Goal: Task Accomplishment & Management: Manage account settings

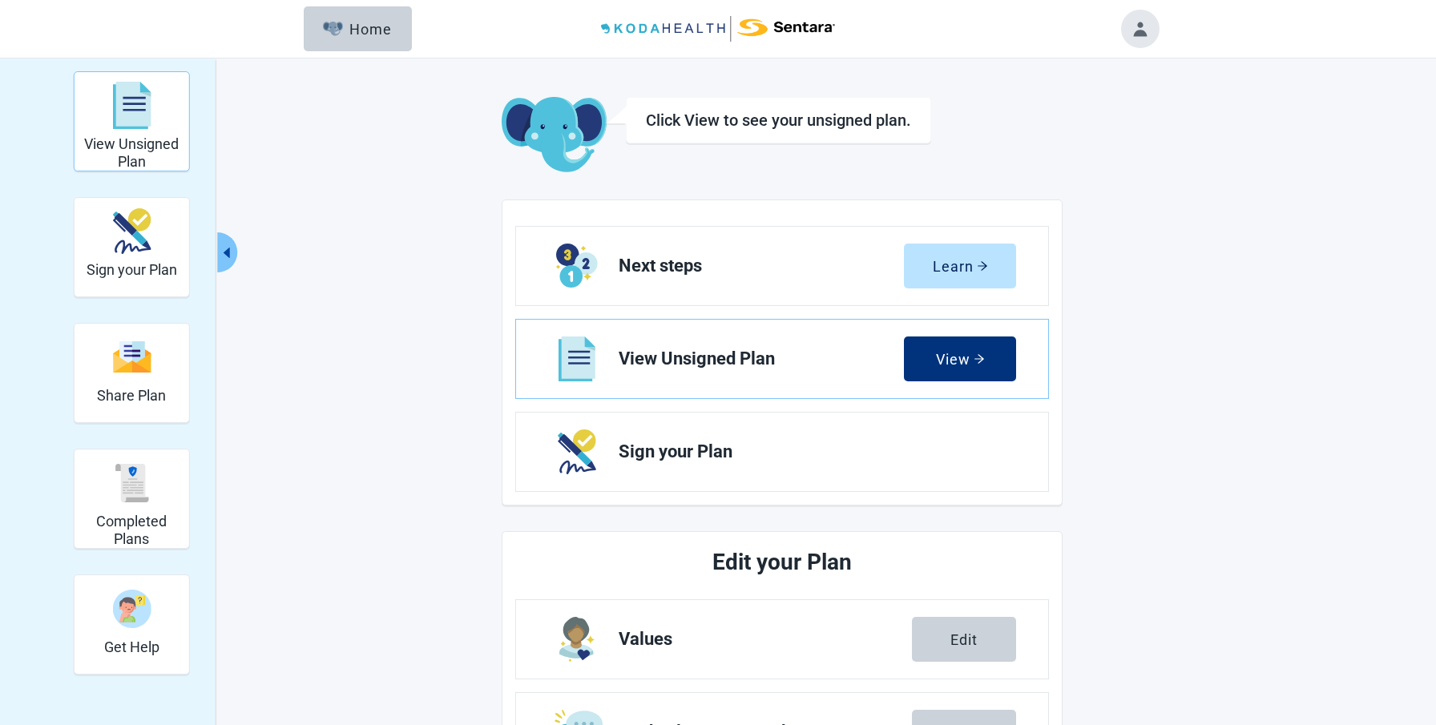
click at [142, 109] on img "View Unsigned Plan" at bounding box center [131, 106] width 38 height 48
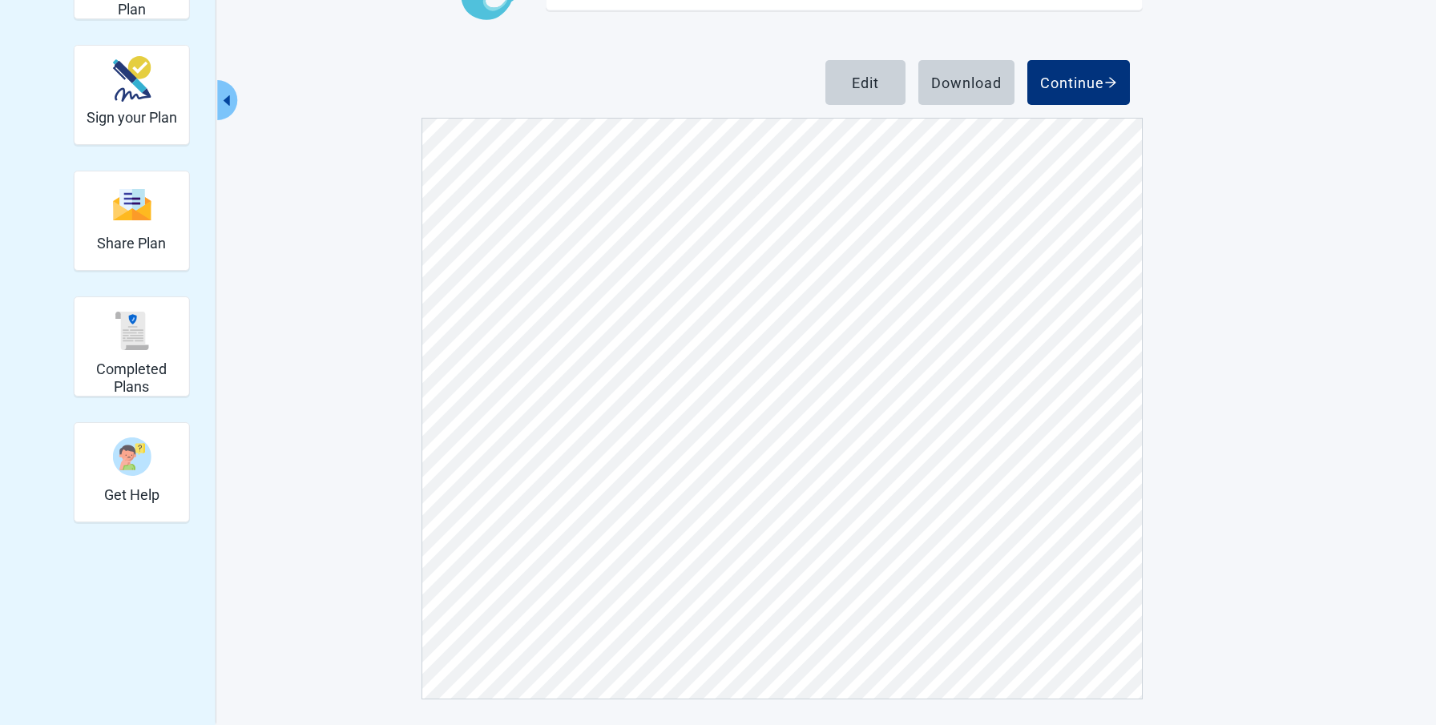
scroll to position [2950, 0]
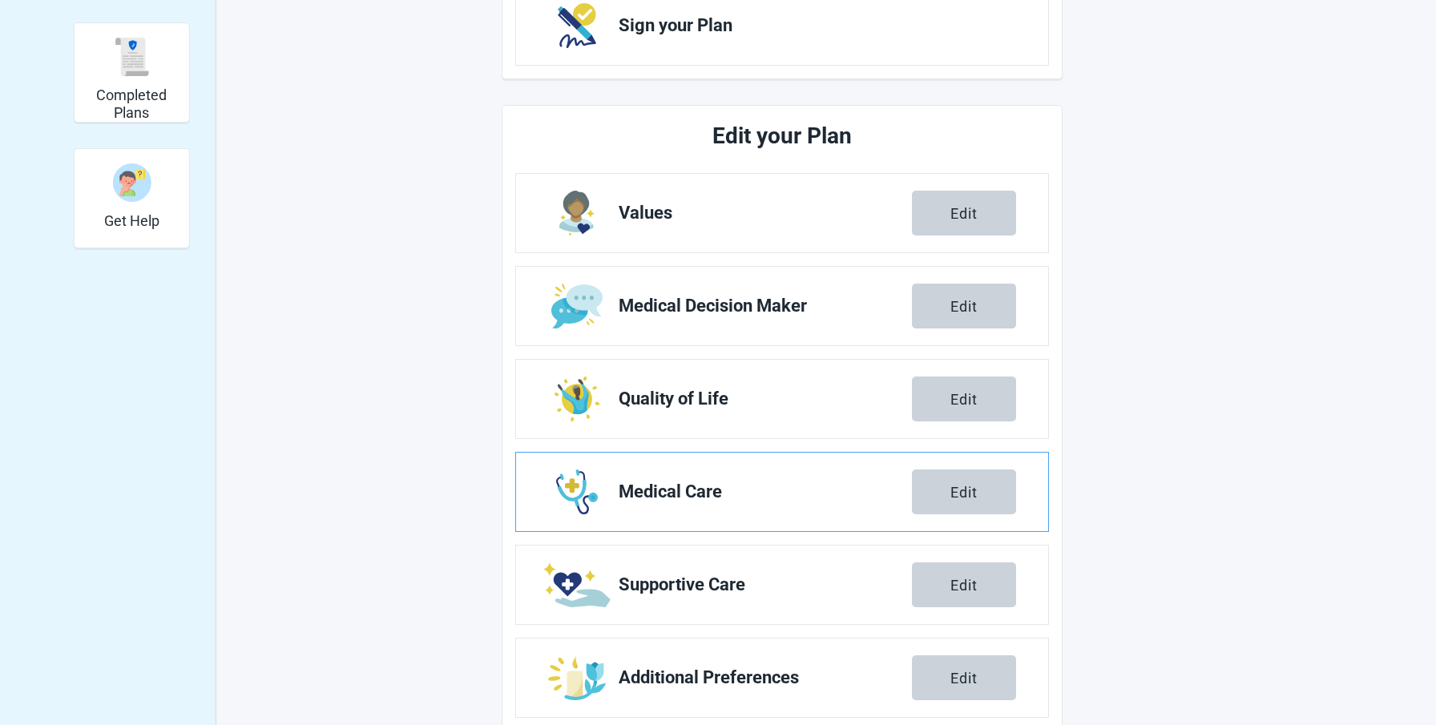
scroll to position [458, 0]
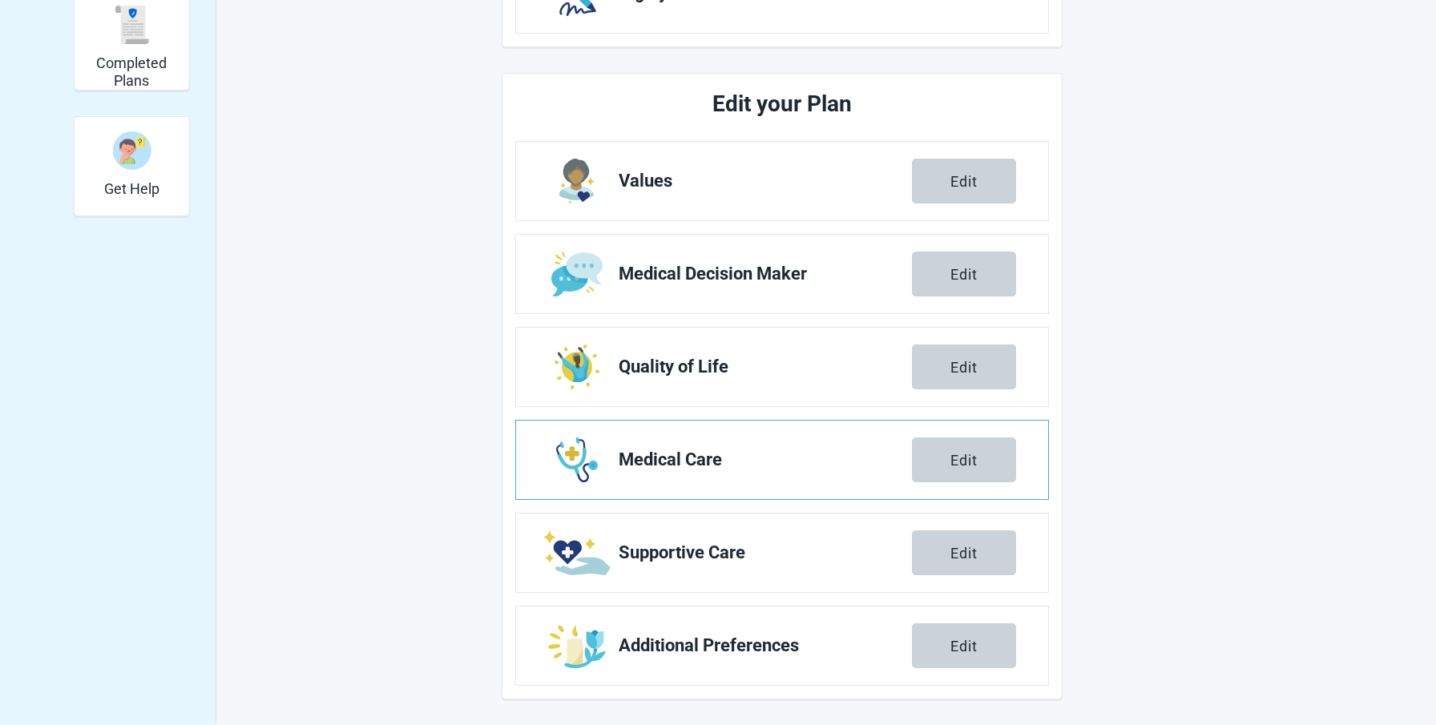
click at [679, 457] on span "Medical Care" at bounding box center [764, 459] width 293 height 19
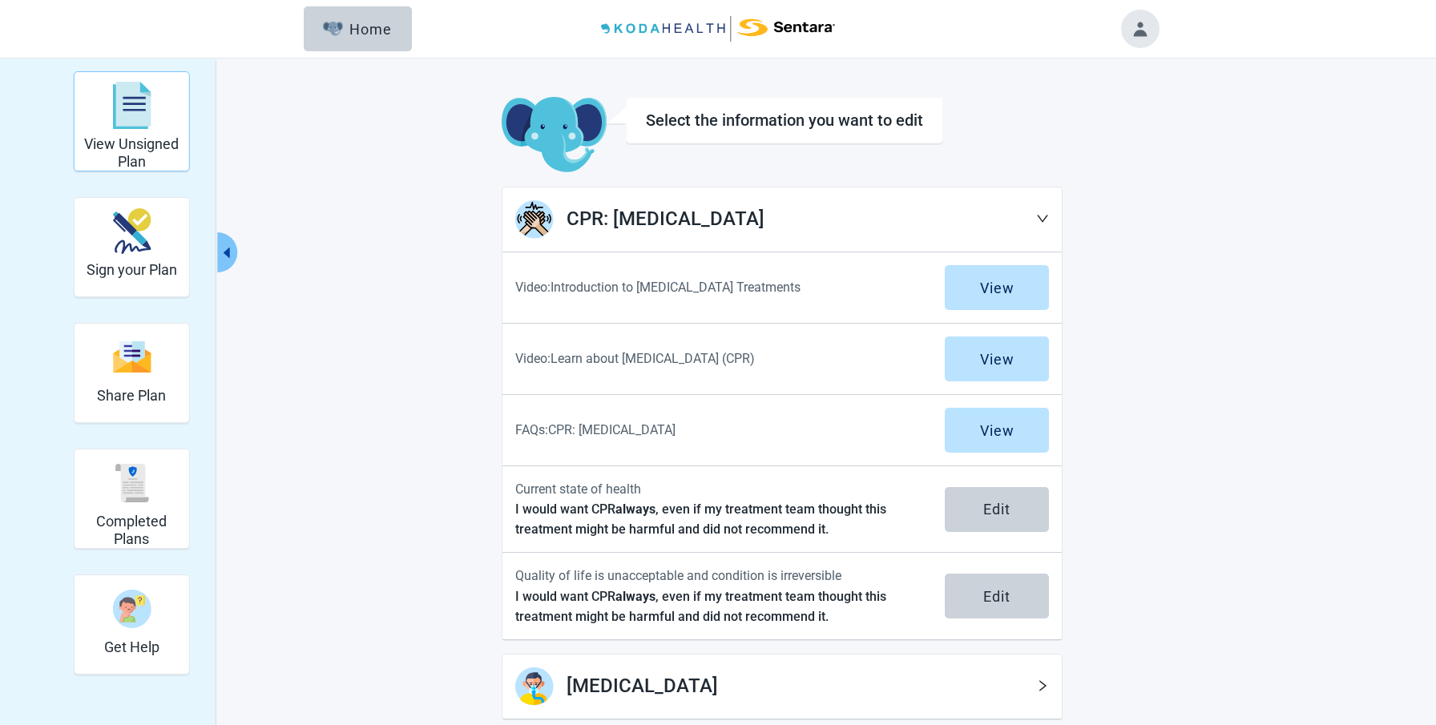
click at [137, 119] on img "View Unsigned Plan" at bounding box center [131, 106] width 38 height 48
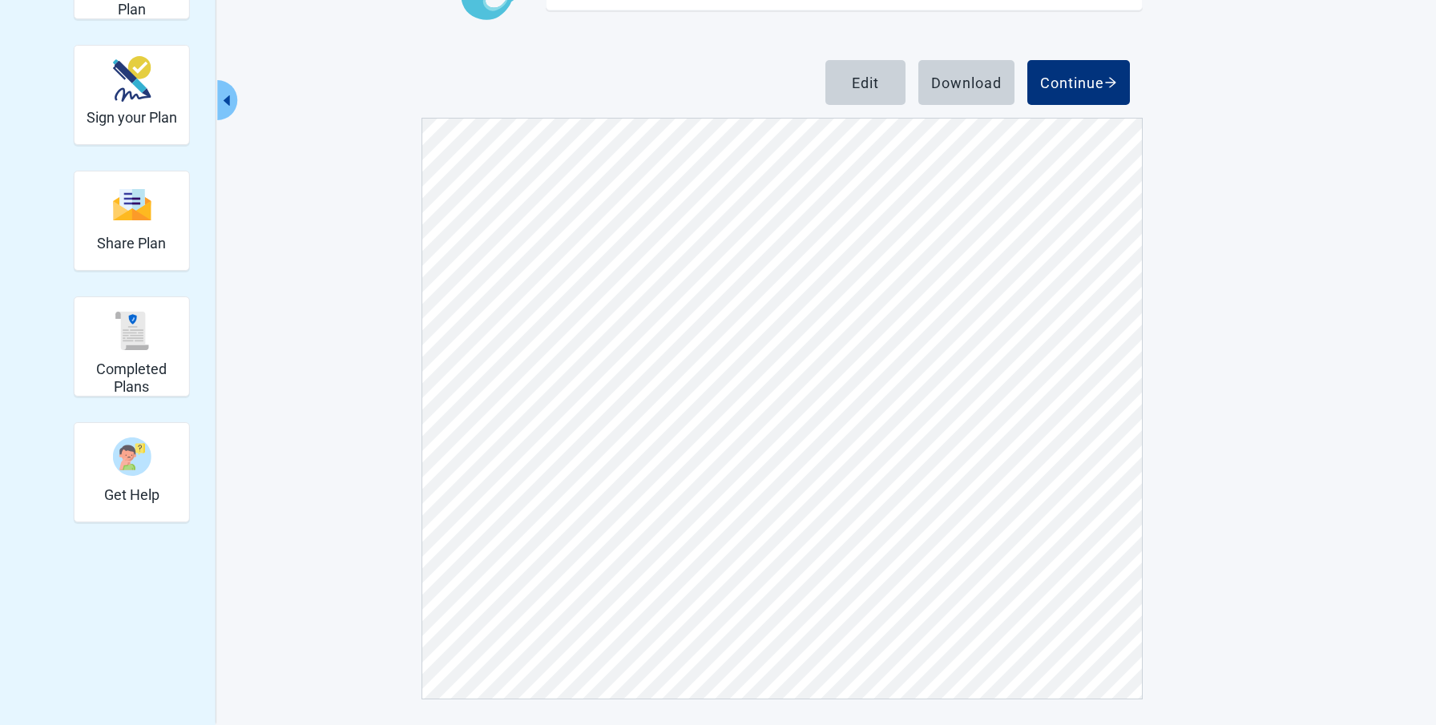
scroll to position [7821, 0]
click at [131, 87] on img "Sign your Plan" at bounding box center [131, 79] width 38 height 46
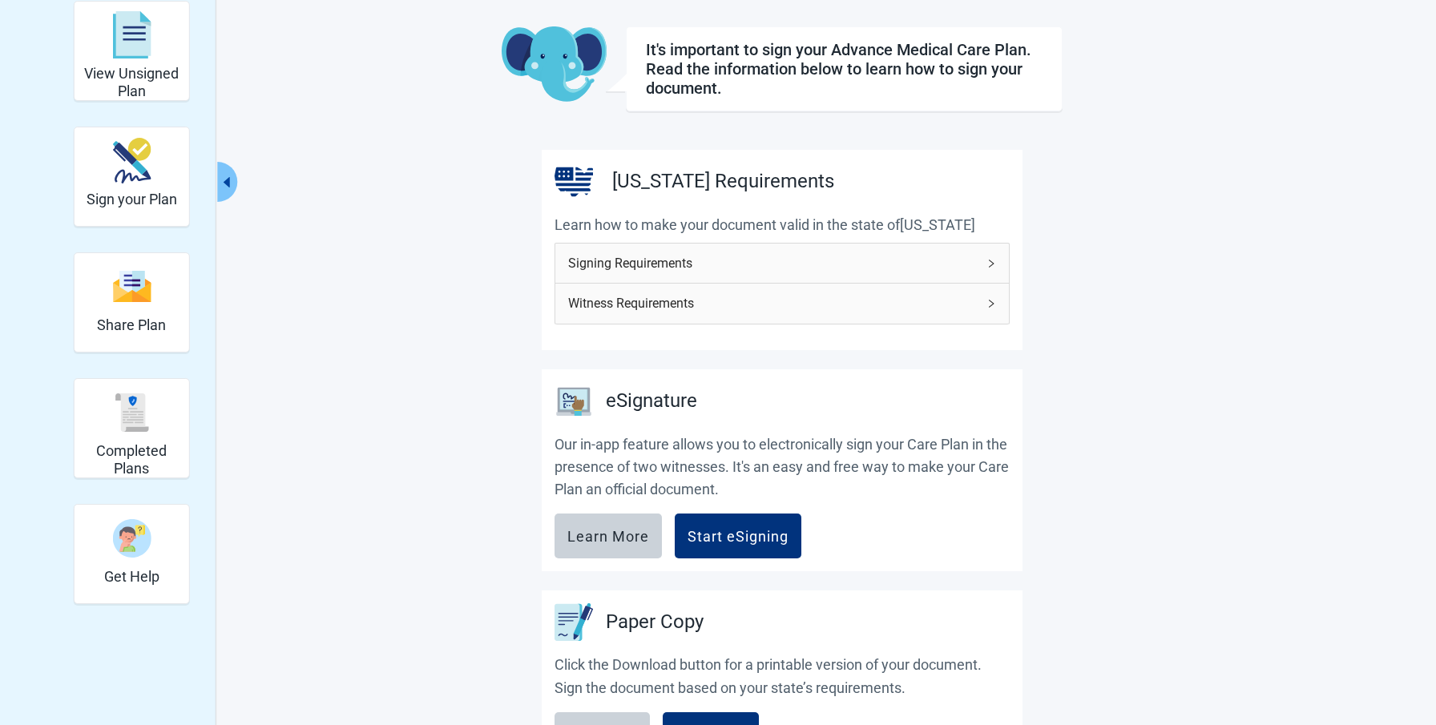
scroll to position [70, 0]
click at [983, 257] on div "Signing Requirements" at bounding box center [781, 263] width 453 height 39
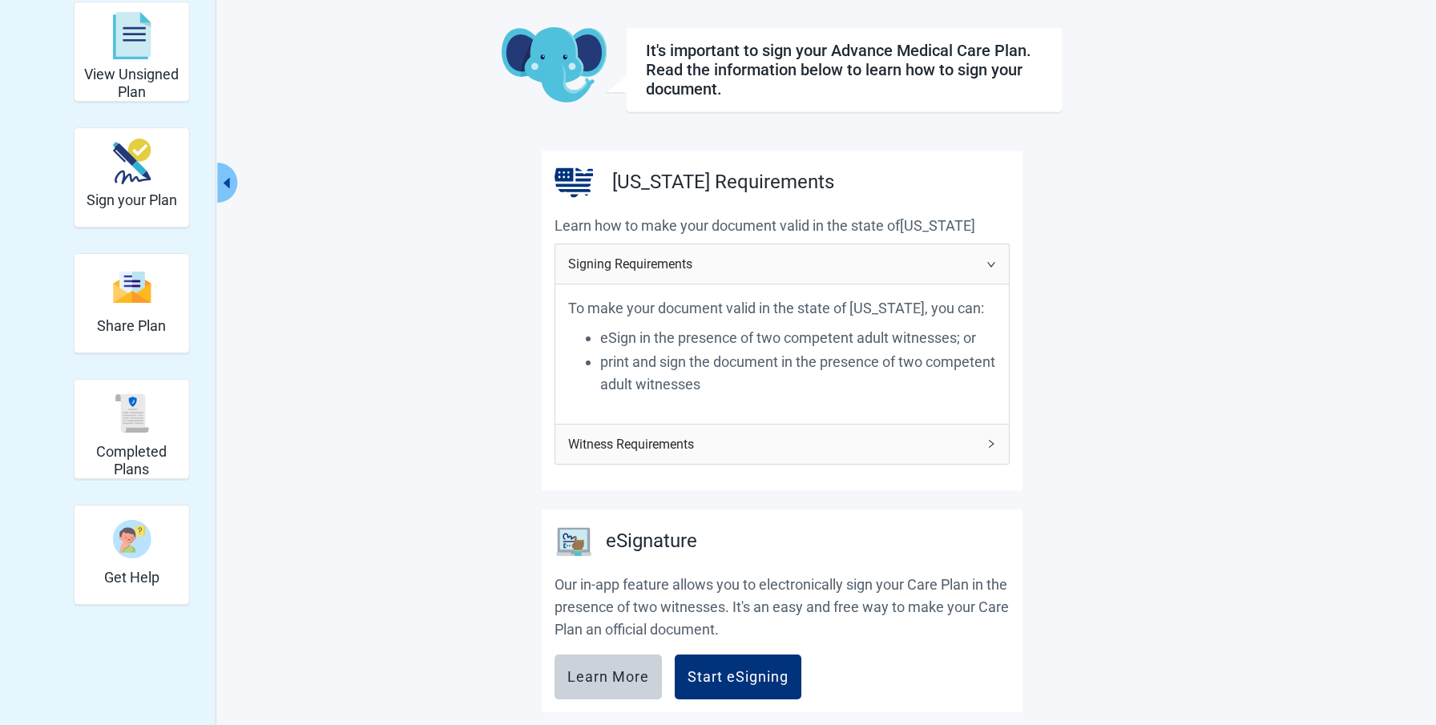
click at [984, 260] on div "Signing Requirements" at bounding box center [781, 263] width 453 height 39
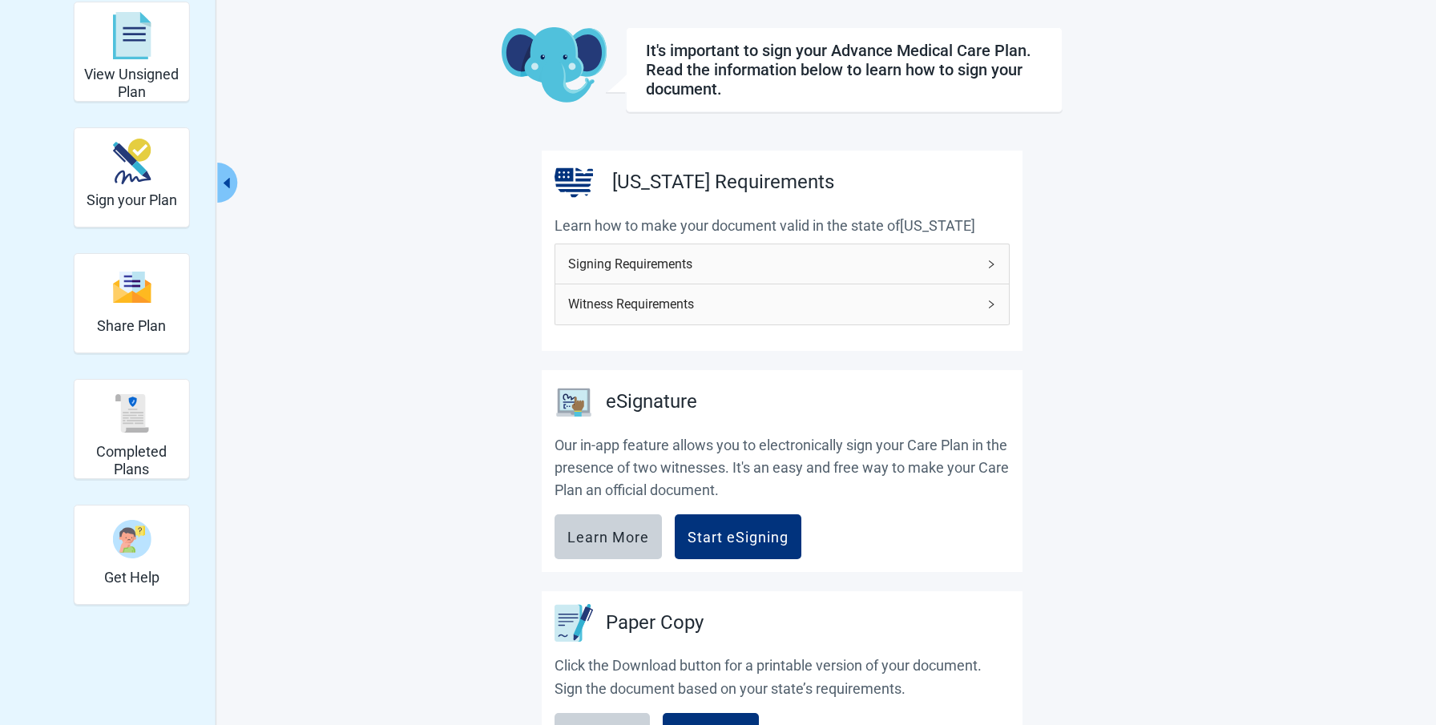
click at [987, 298] on div "Witness Requirements" at bounding box center [781, 303] width 453 height 39
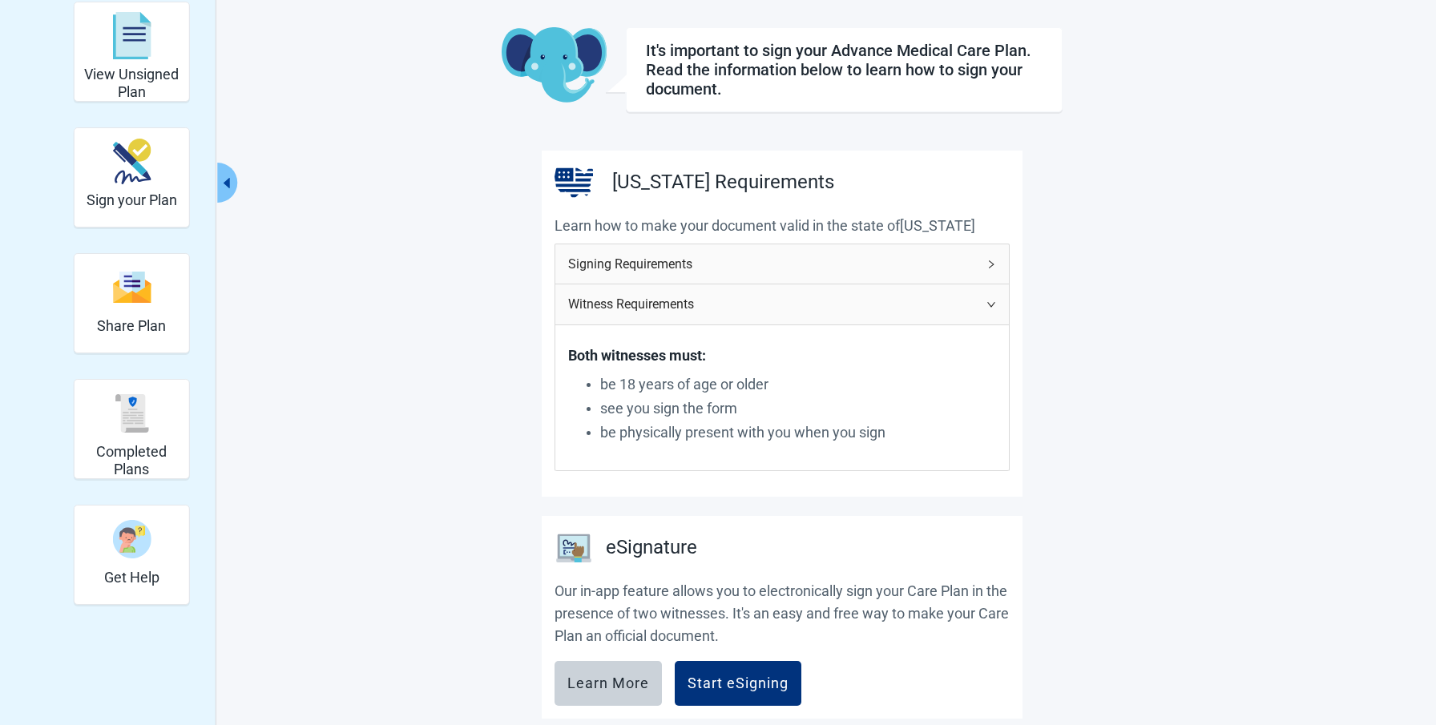
click at [989, 300] on icon "right" at bounding box center [991, 305] width 10 height 10
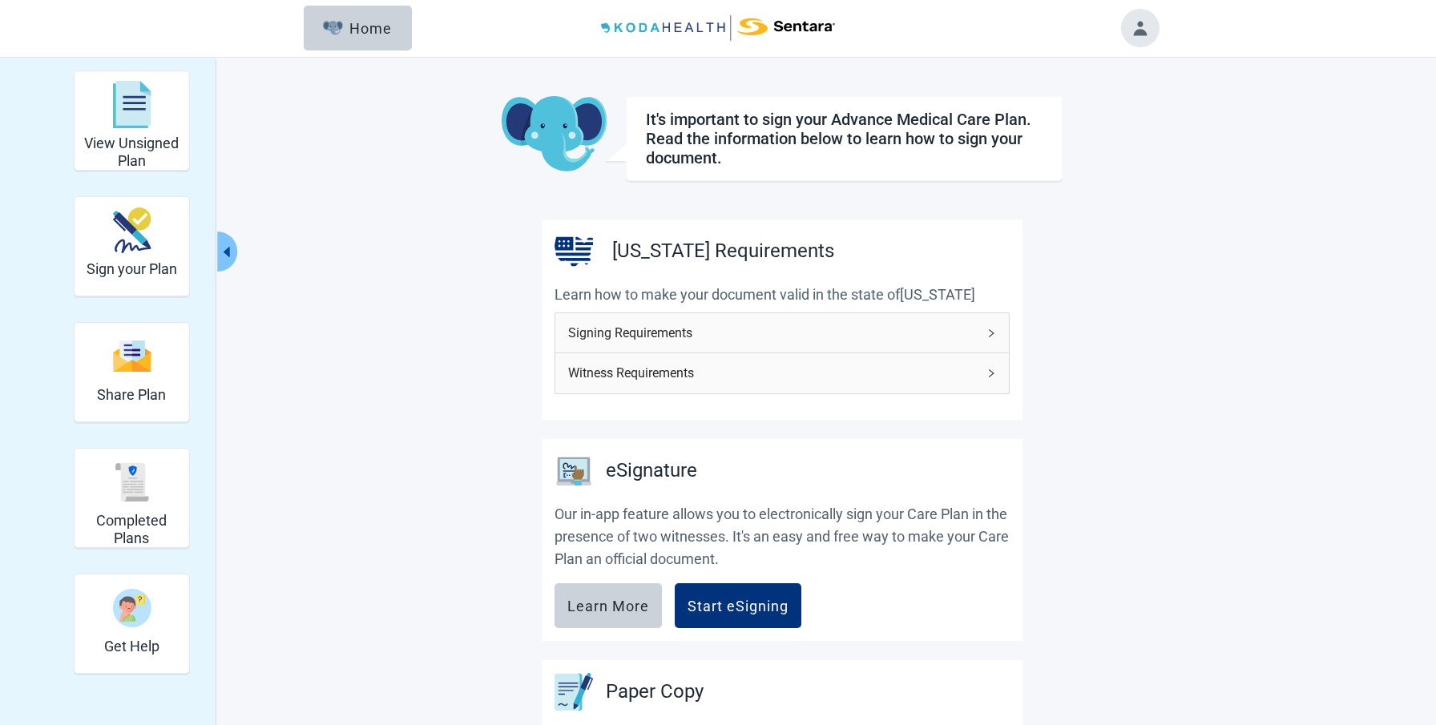
scroll to position [0, 0]
click at [1098, 228] on main "It's important to sign your Advance Medical Care Plan. Read the information bel…" at bounding box center [781, 543] width 753 height 892
click at [1094, 215] on main "It's important to sign your Advance Medical Care Plan. Read the information bel…" at bounding box center [781, 543] width 753 height 892
